Goal: Information Seeking & Learning: Learn about a topic

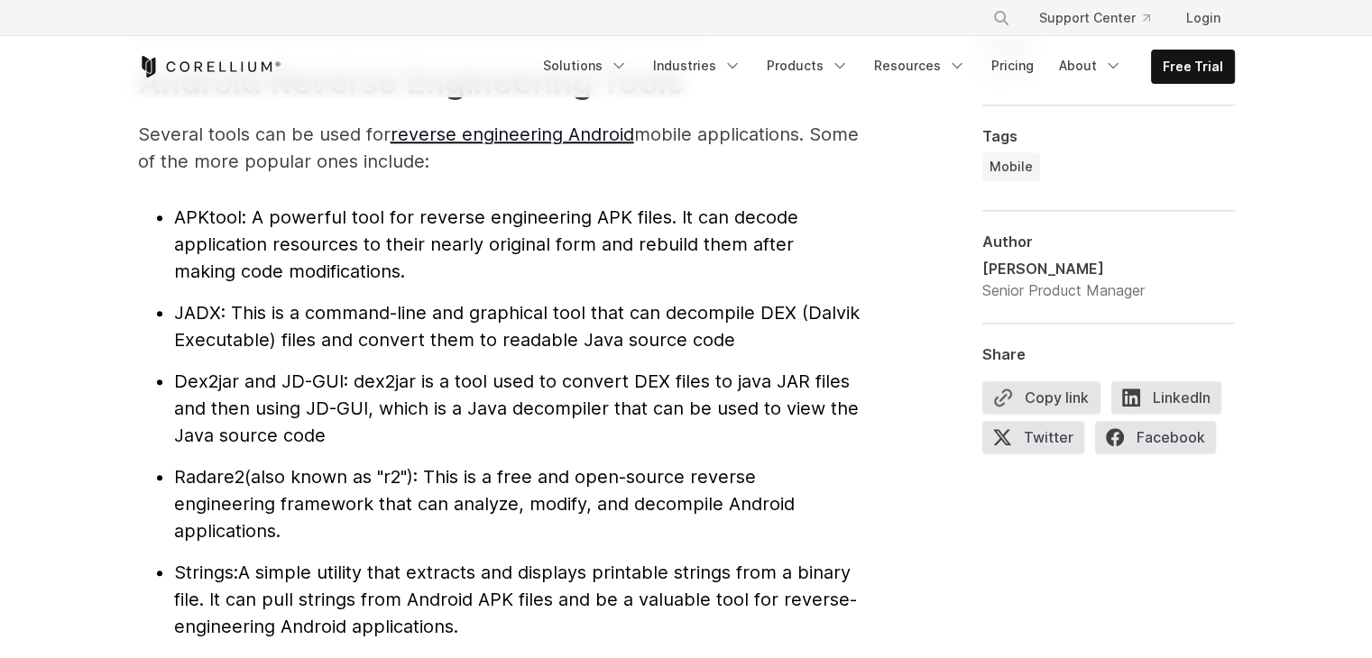
scroll to position [1984, 0]
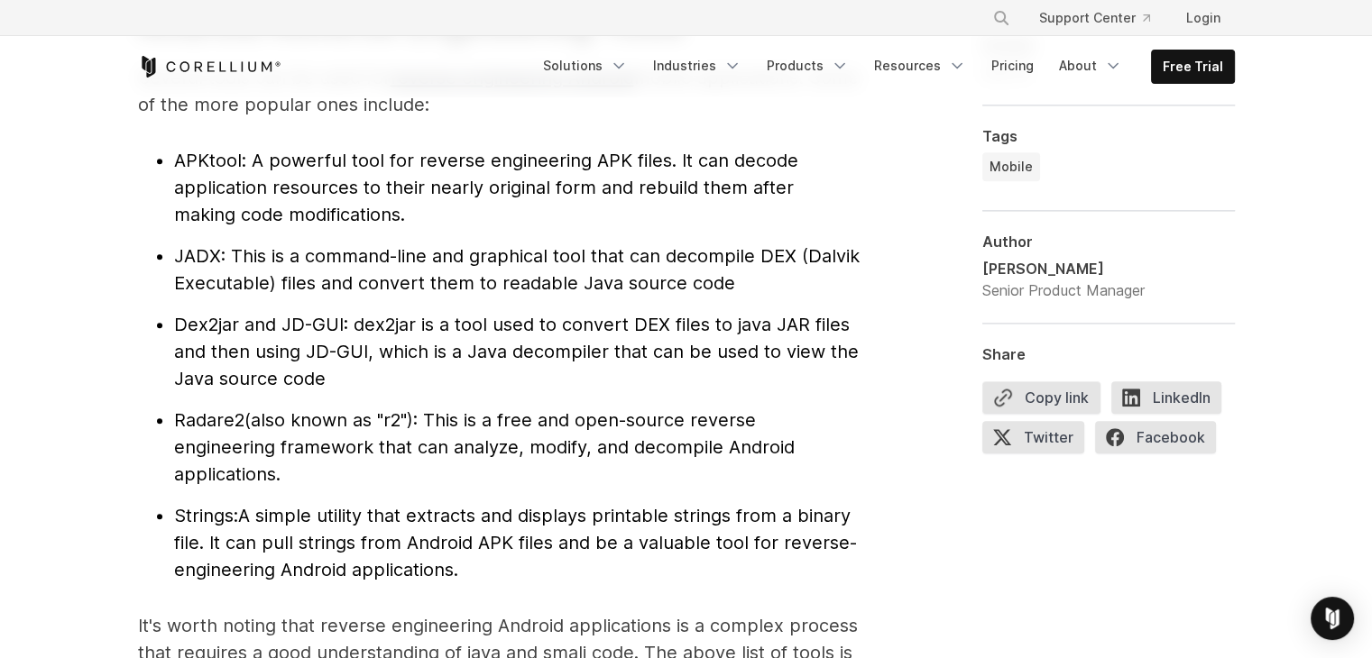
drag, startPoint x: 0, startPoint y: 0, endPoint x: 574, endPoint y: 313, distance: 654.1
click at [574, 314] on span ": dex2jar is a tool used to convert DEX files to java JAR files and then using …" at bounding box center [516, 352] width 684 height 76
click at [336, 410] on span "(also known as "r2"): This is a free and open-source reverse engineering framew…" at bounding box center [484, 447] width 620 height 76
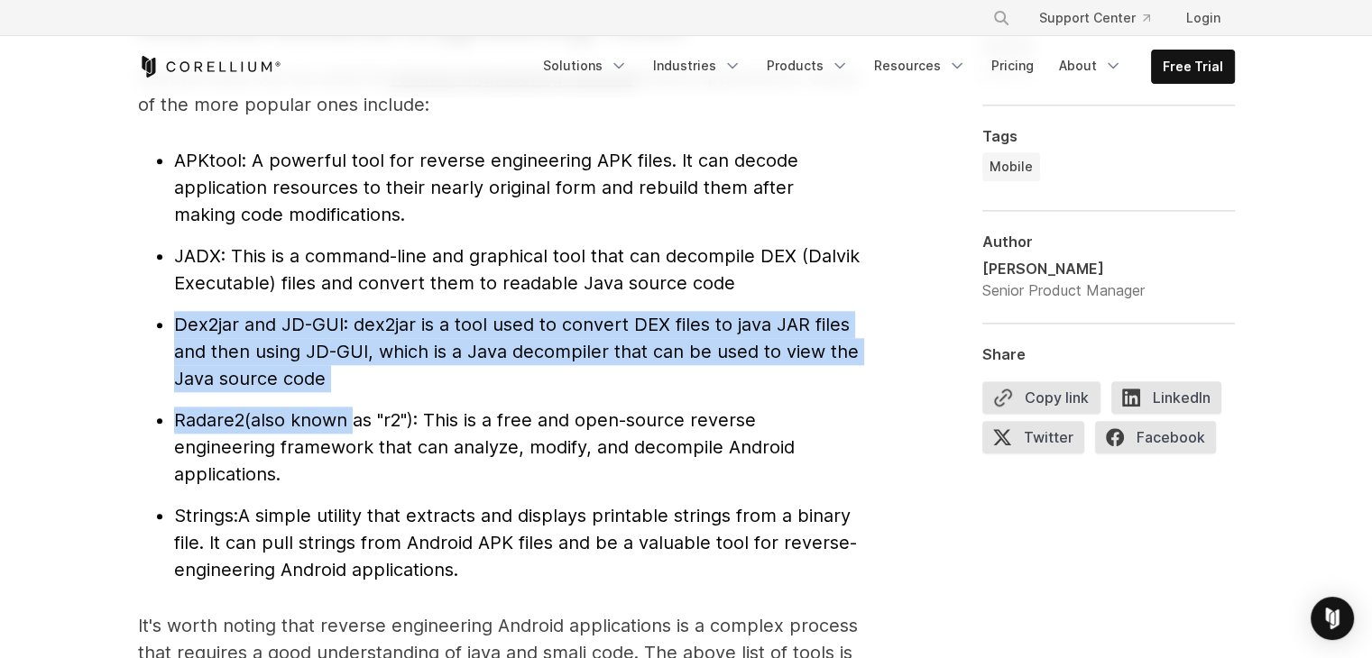
drag, startPoint x: 348, startPoint y: 393, endPoint x: 170, endPoint y: 322, distance: 192.2
click at [170, 322] on ul "APKtool : A powerful tool for reverse engineering APK files. It can decode appl…" at bounding box center [498, 365] width 721 height 436
click at [302, 369] on span ": dex2jar is a tool used to convert DEX files to java JAR files and then using …" at bounding box center [516, 352] width 684 height 76
drag, startPoint x: 321, startPoint y: 372, endPoint x: 176, endPoint y: 326, distance: 152.3
click at [176, 326] on li "Dex2jar and JD-GUI : dex2jar is a tool used to convert DEX files to java JAR fi…" at bounding box center [516, 351] width 685 height 81
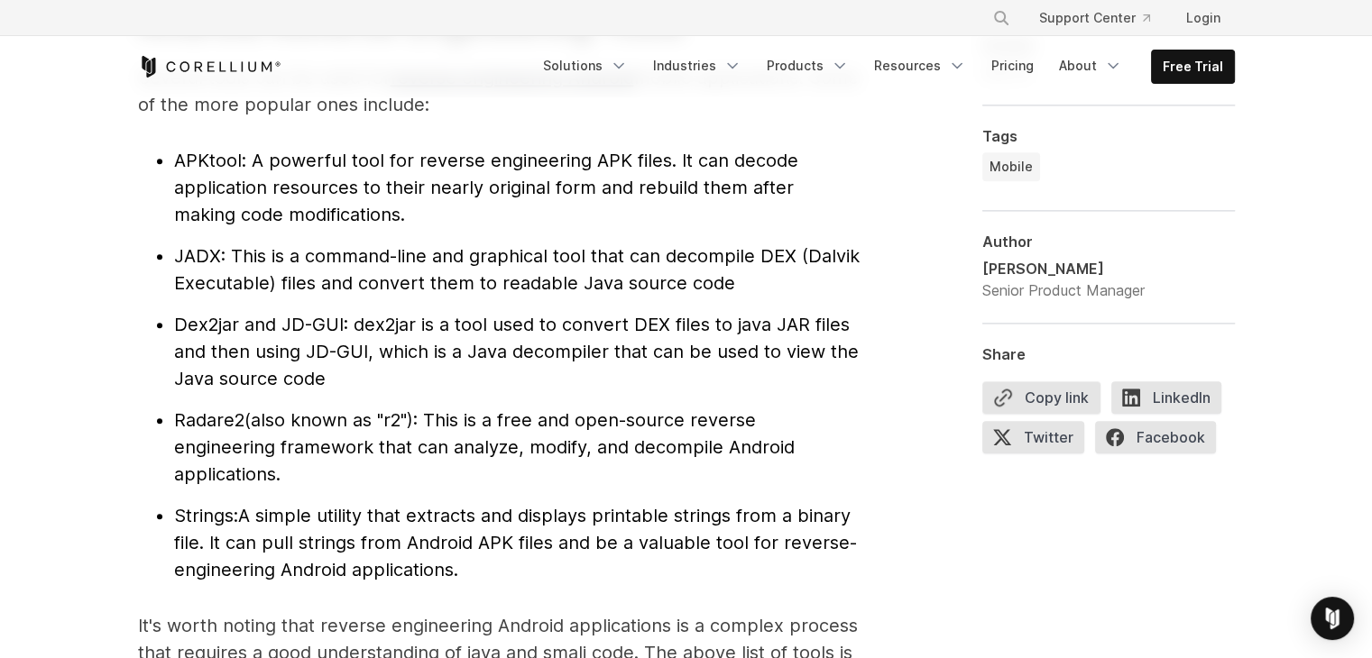
click at [394, 271] on span ": This is a command-line and graphical tool that can decompile DEX (Dalvik Exec…" at bounding box center [516, 269] width 685 height 49
click at [581, 273] on span ": This is a command-line and graphical tool that can decompile DEX (Dalvik Exec…" at bounding box center [516, 269] width 685 height 49
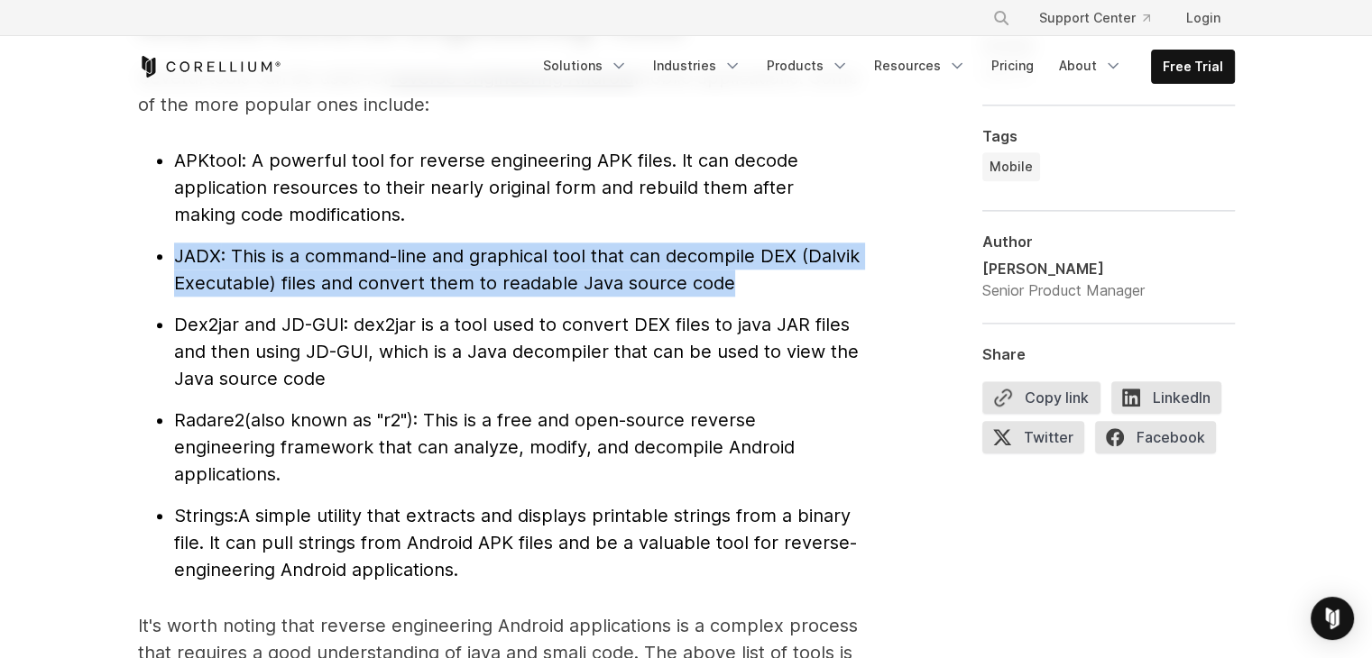
click at [581, 273] on span ": This is a command-line and graphical tool that can decompile DEX (Dalvik Exec…" at bounding box center [516, 269] width 685 height 49
